Goal: Task Accomplishment & Management: Manage account settings

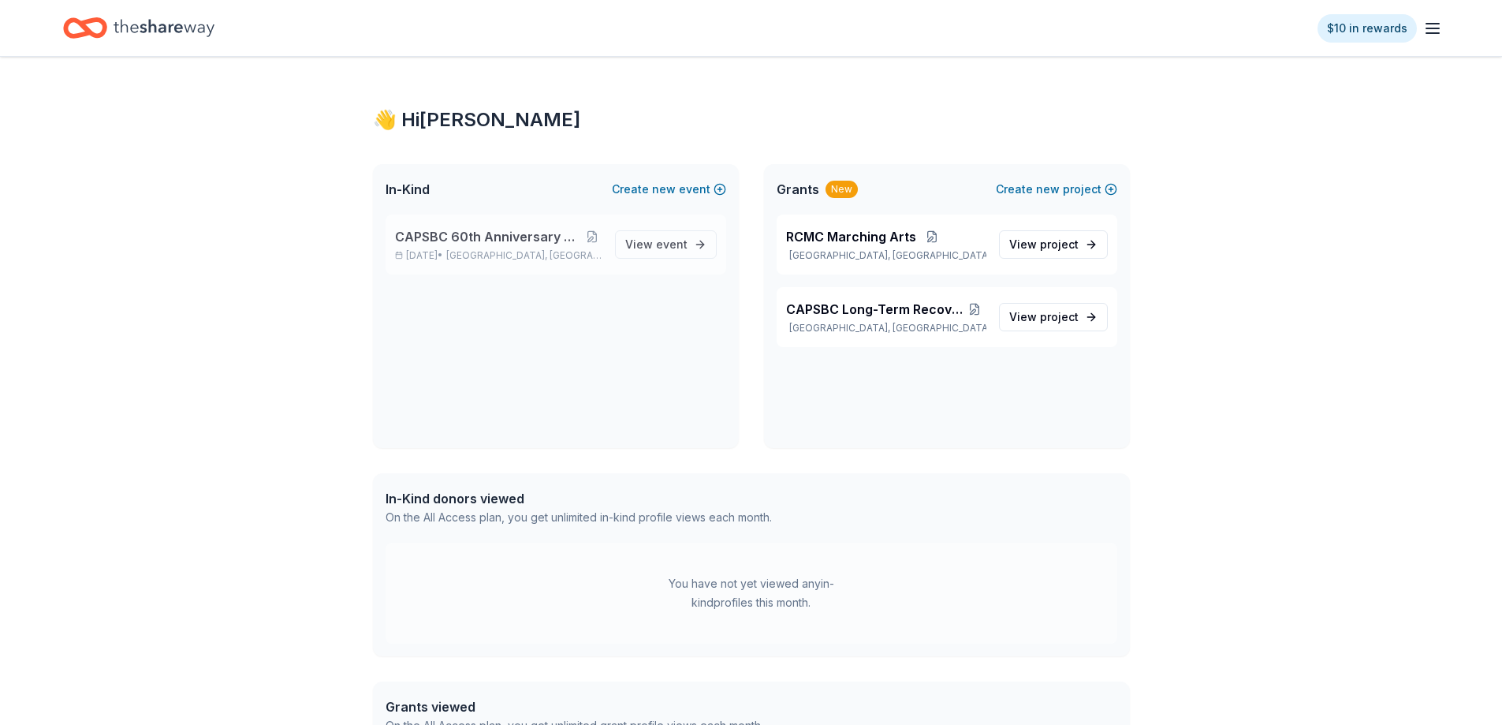
click at [538, 242] on span "CAPSBC 60th Anniversary Gala & Silent Auction" at bounding box center [489, 236] width 188 height 19
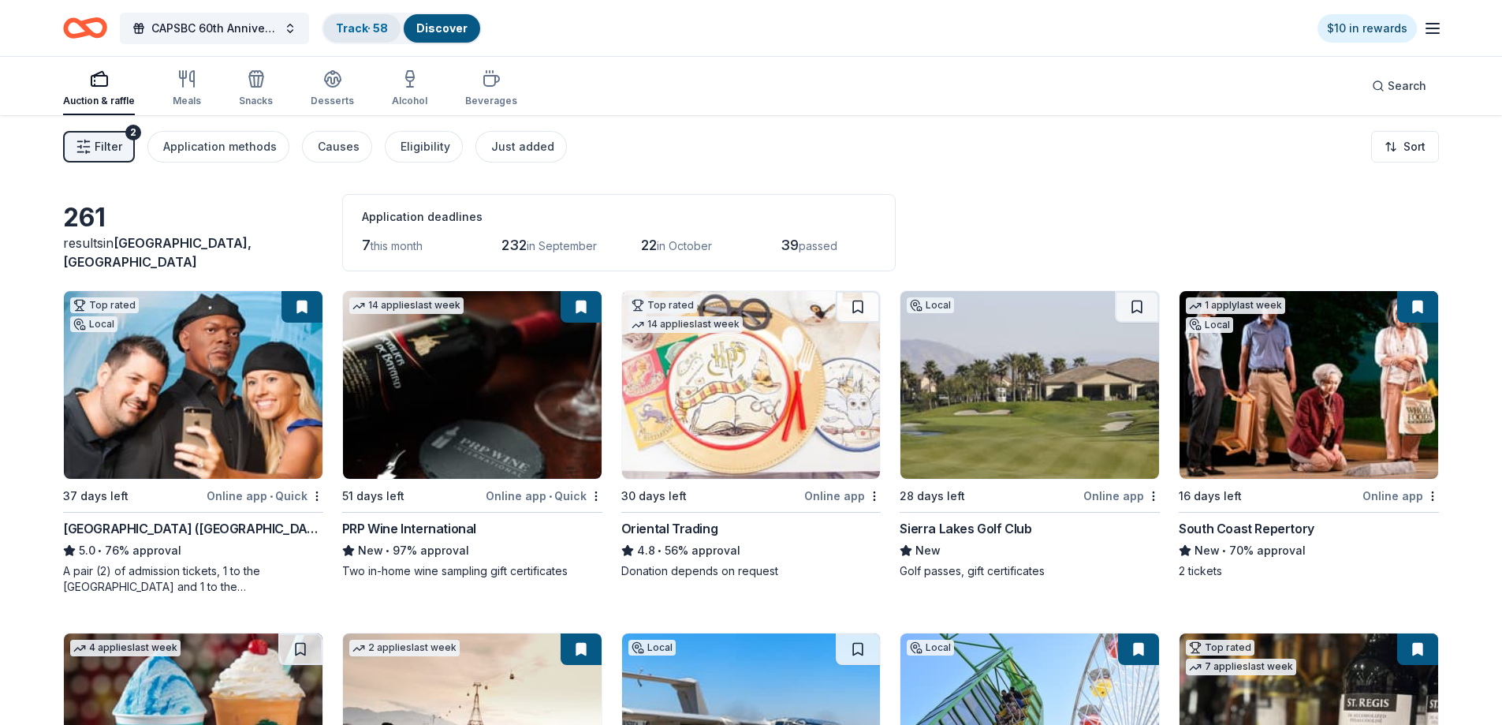
click at [366, 34] on link "Track · 58" at bounding box center [362, 27] width 52 height 13
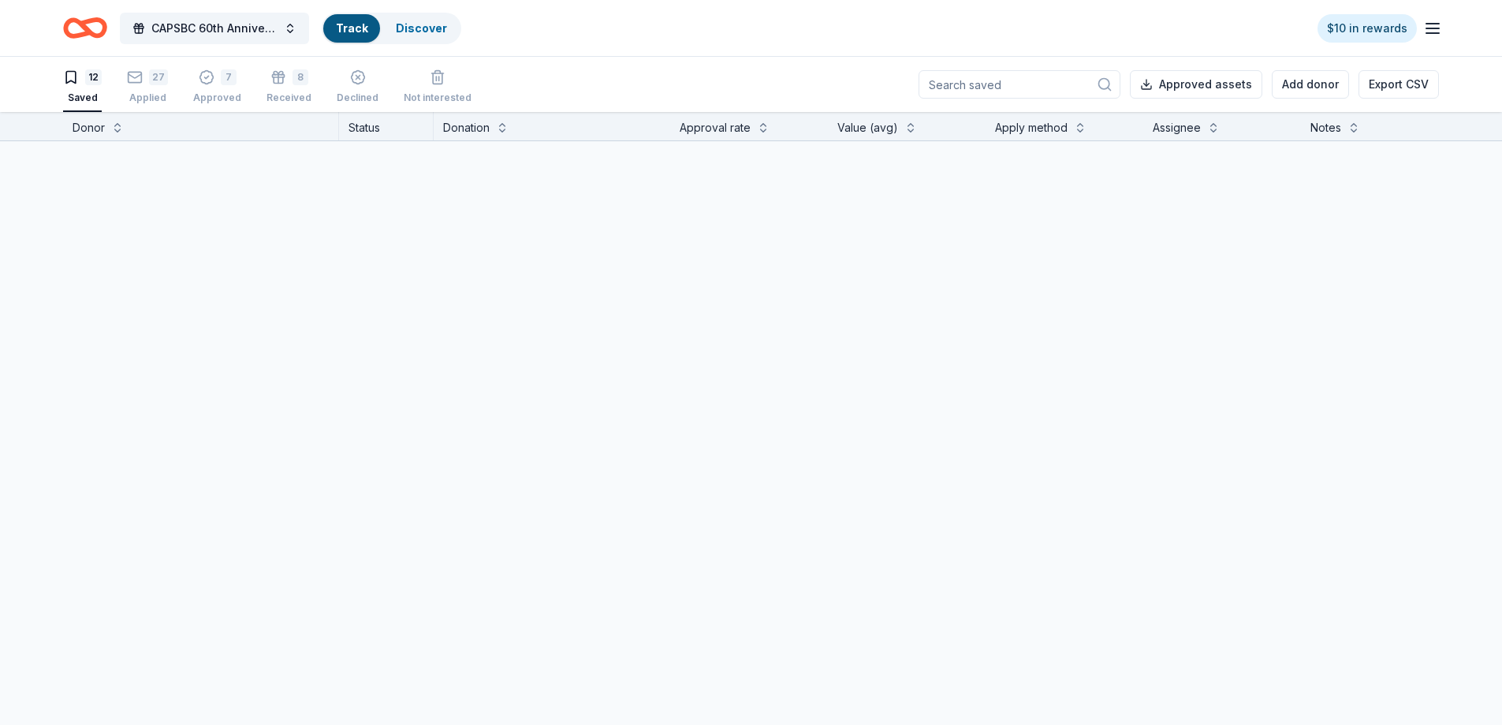
scroll to position [1, 0]
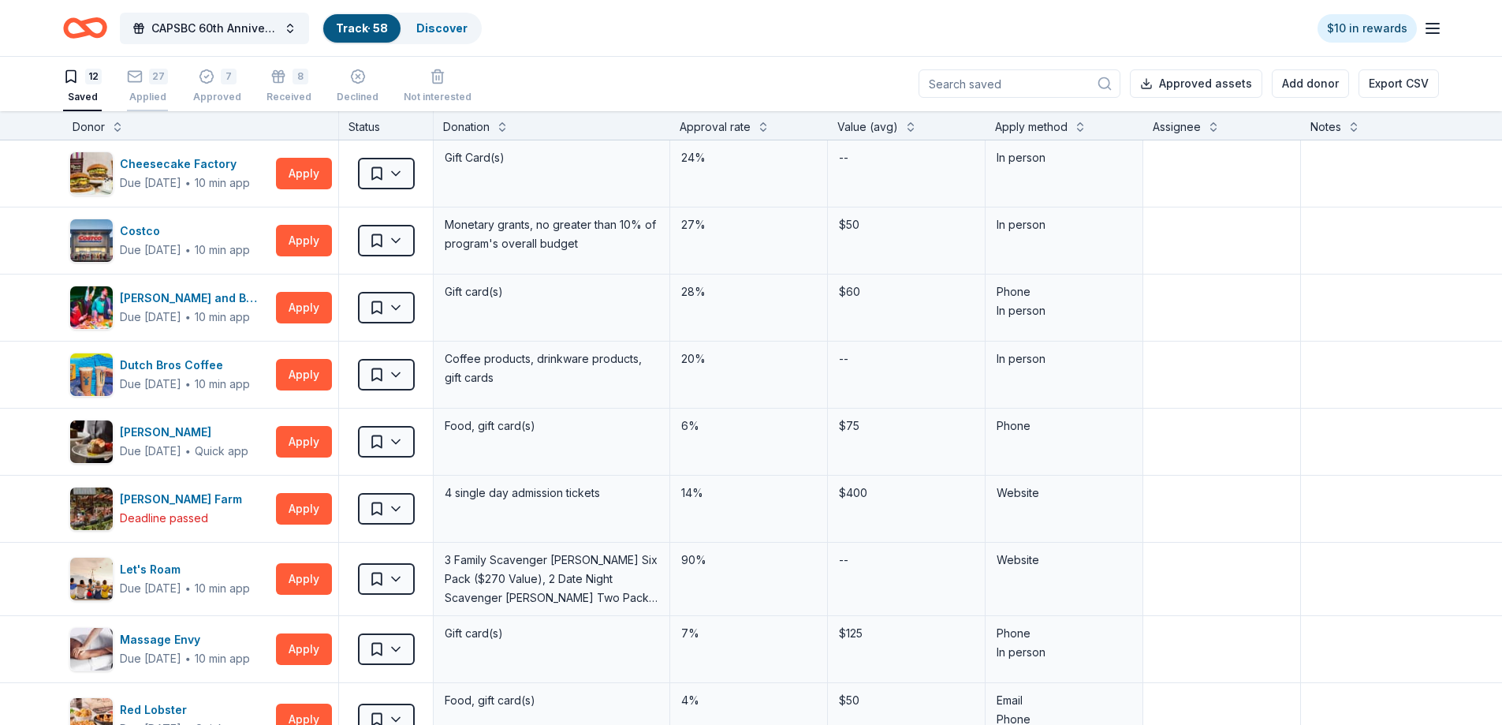
drag, startPoint x: 142, startPoint y: 91, endPoint x: 144, endPoint y: 99, distance: 8.8
click at [142, 90] on div "27 Applied" at bounding box center [147, 86] width 41 height 35
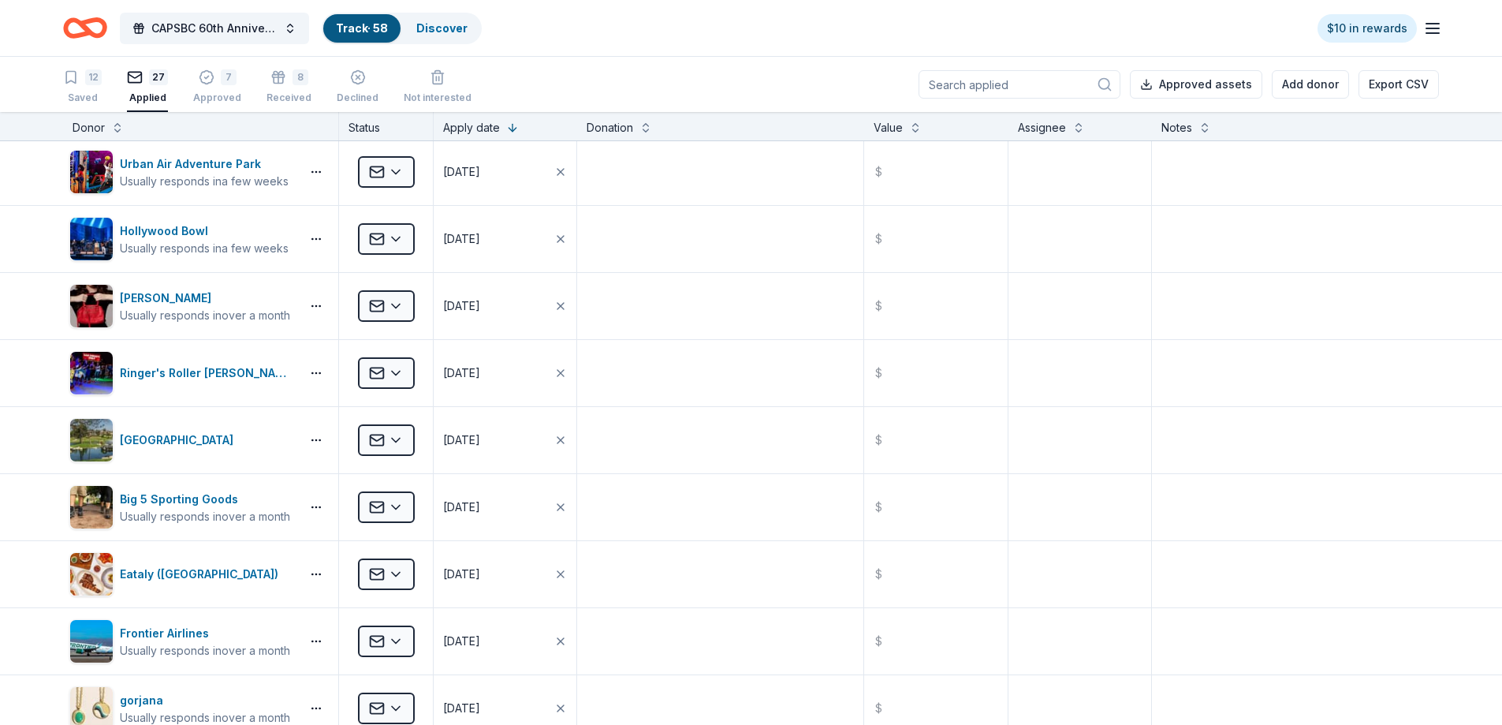
scroll to position [751, 0]
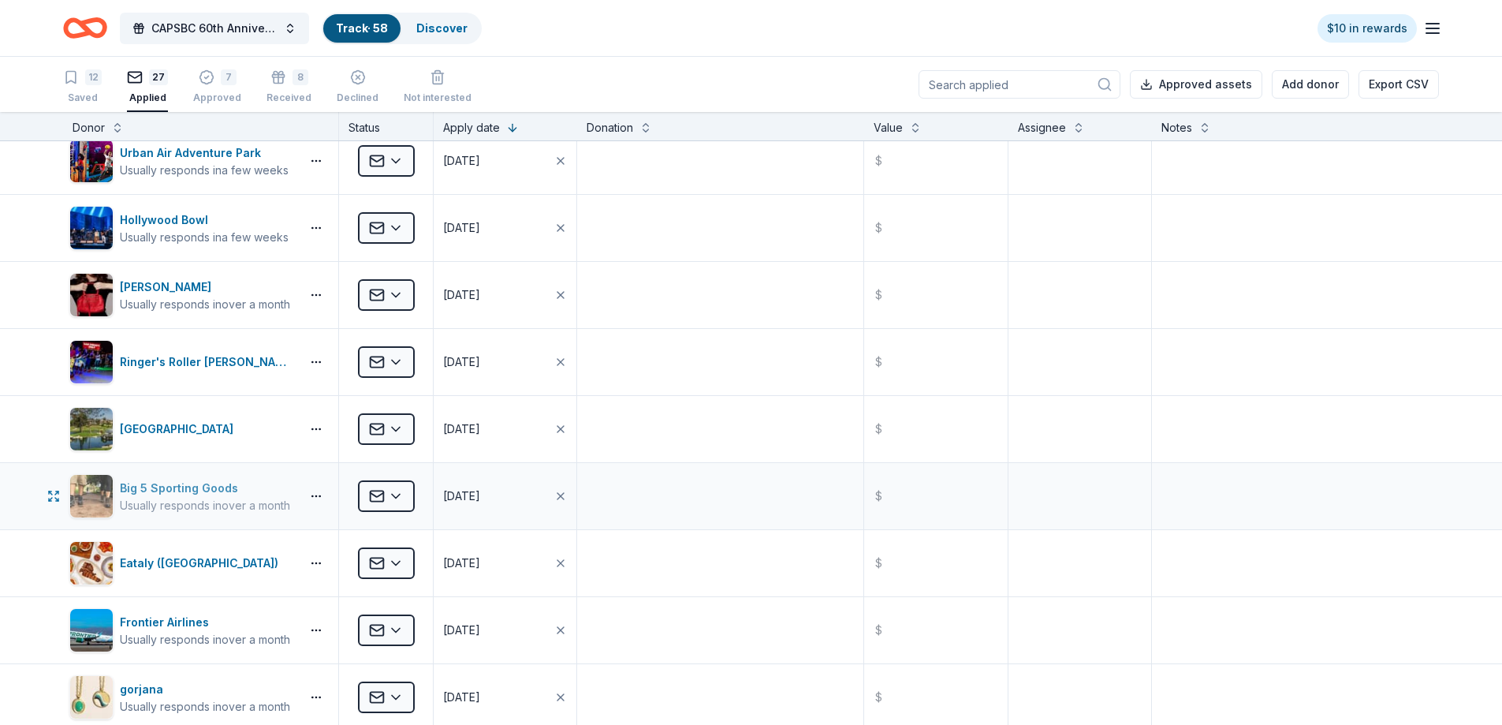
click at [256, 499] on div "Usually responds in over a month" at bounding box center [205, 506] width 170 height 16
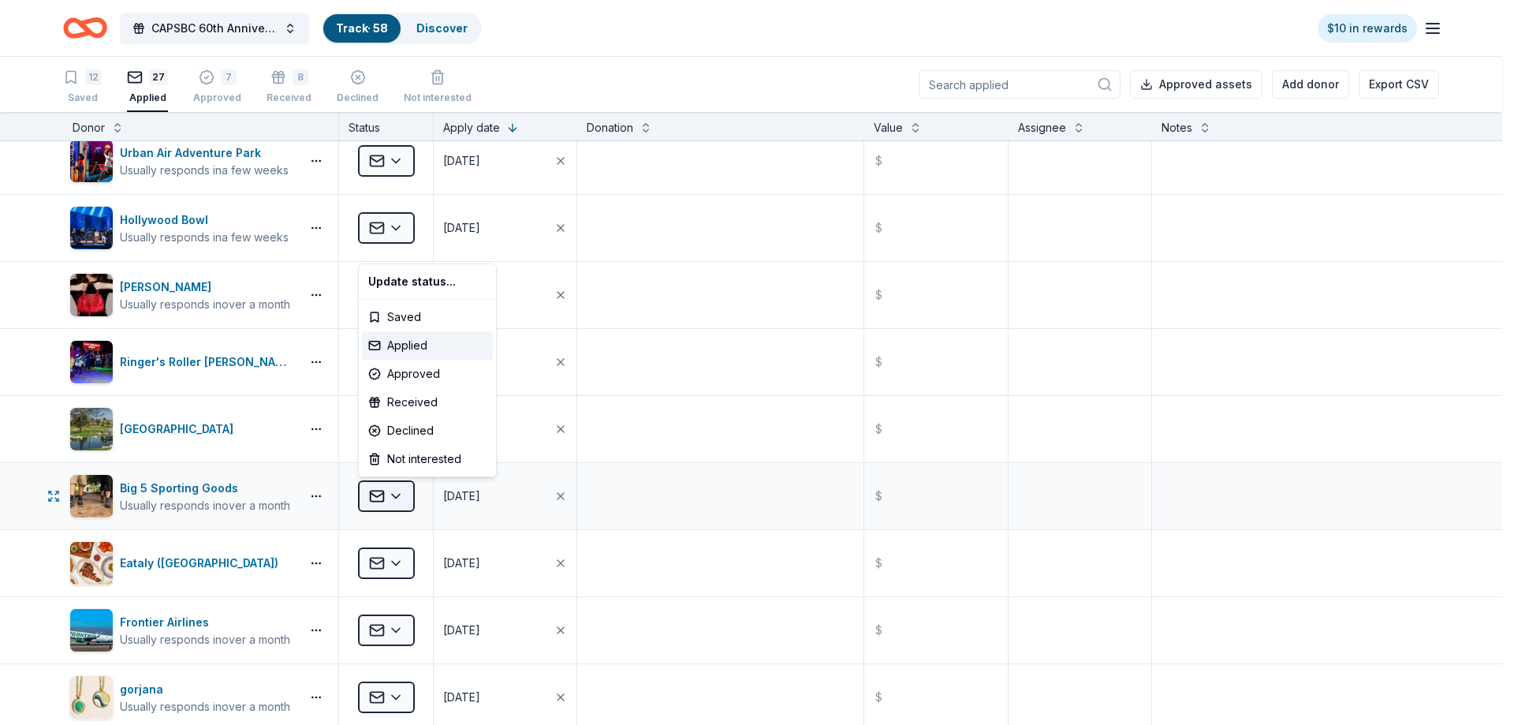
click at [392, 495] on html "CAPSBC 60th Anniversary Gala & Silent Auction Track · 58 Discover $10 in reward…" at bounding box center [757, 362] width 1514 height 725
click at [312, 494] on html "CAPSBC 60th Anniversary Gala & Silent Auction Track · 58 Discover $10 in reward…" at bounding box center [757, 362] width 1514 height 725
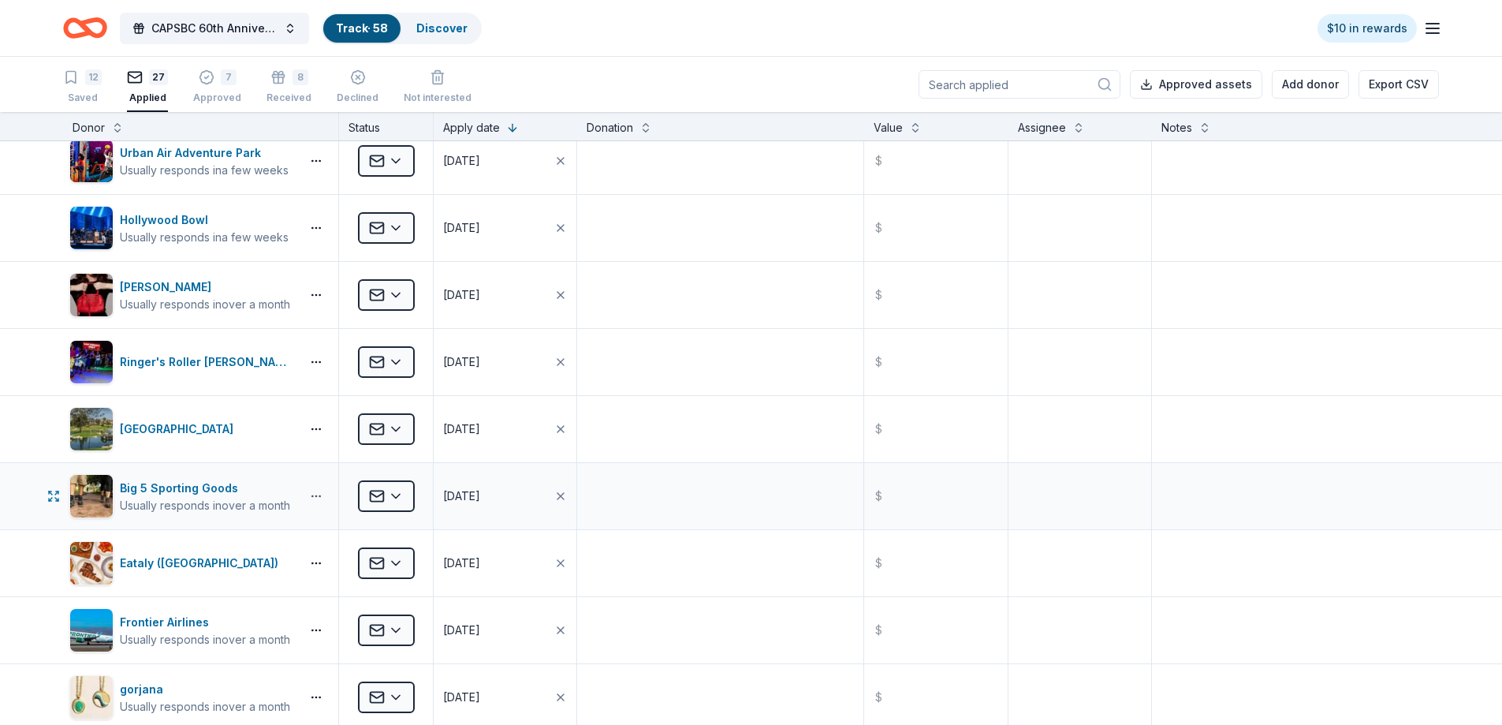
click at [315, 494] on button "button" at bounding box center [316, 496] width 32 height 13
click at [149, 503] on div "Usually responds in over a month" at bounding box center [205, 506] width 170 height 16
